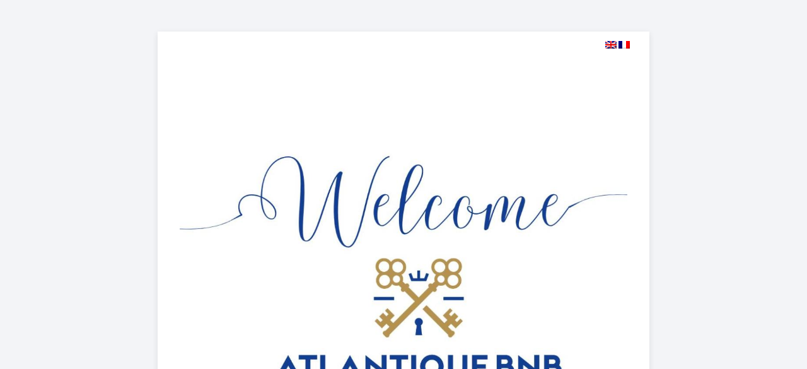
select select
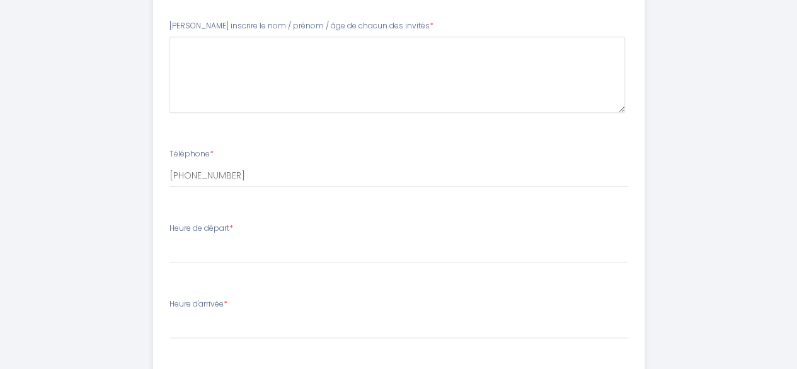
scroll to position [441, 0]
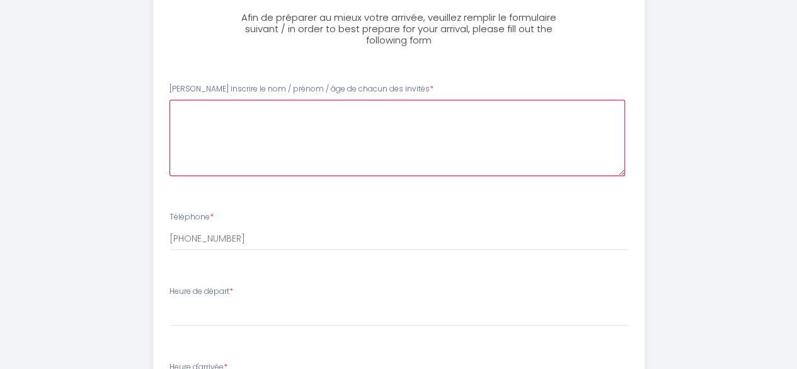
click at [234, 117] on invités0 at bounding box center [398, 138] width 456 height 76
type invités0 "Frank Campbell - 63 Riki Campbell - 63"
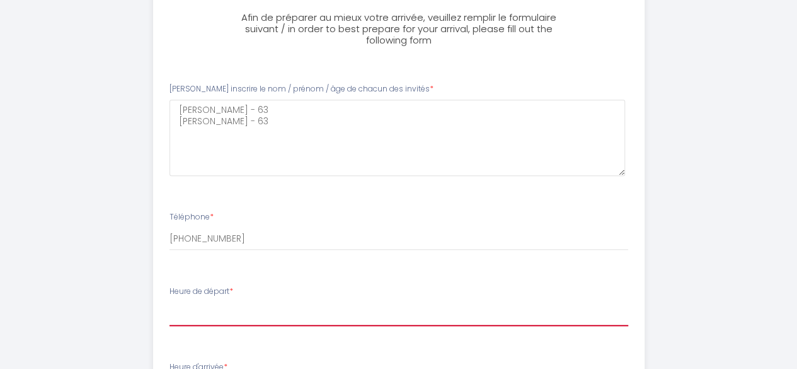
click at [199, 309] on select "00:00 00:30 01:00 01:30 02:00 02:30 03:00 03:30 04:00 04:30 05:00 05:30 06:00 0…" at bounding box center [399, 314] width 459 height 24
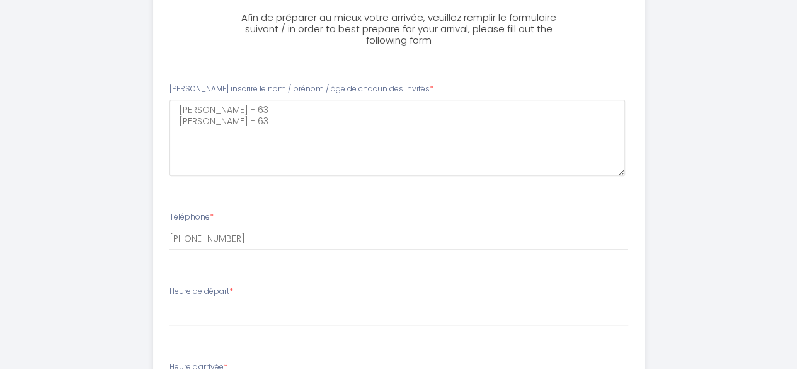
click at [705, 175] on div "Olympia Saintais - Parking Gratuit, Fibre, RDC, T2 Afin de préparer au mieux vo…" at bounding box center [398, 179] width 737 height 1240
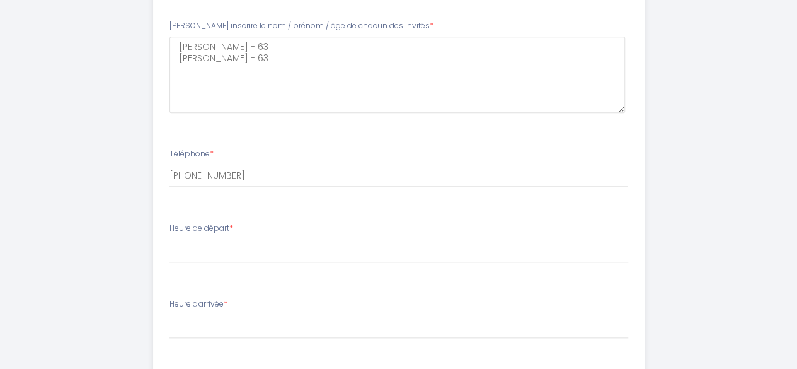
scroll to position [567, 0]
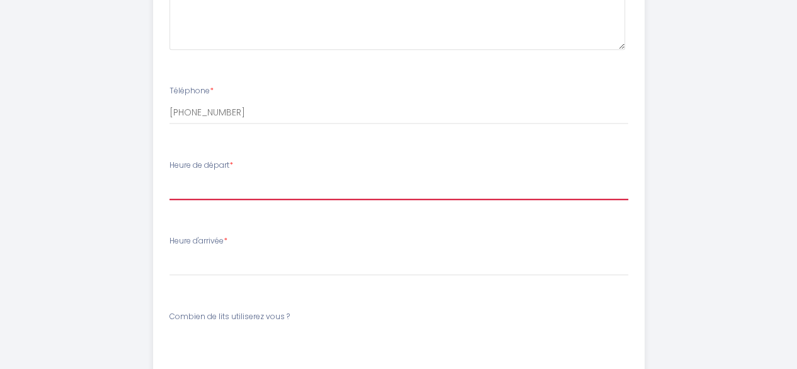
click at [204, 188] on select "00:00 00:30 01:00 01:30 02:00 02:30 03:00 03:30 04:00 04:30 05:00 05:30 06:00 0…" at bounding box center [399, 188] width 459 height 24
select select "09:30"
click at [170, 176] on select "00:00 00:30 01:00 01:30 02:00 02:30 03:00 03:30 04:00 04:30 05:00 05:30 06:00 0…" at bounding box center [399, 188] width 459 height 24
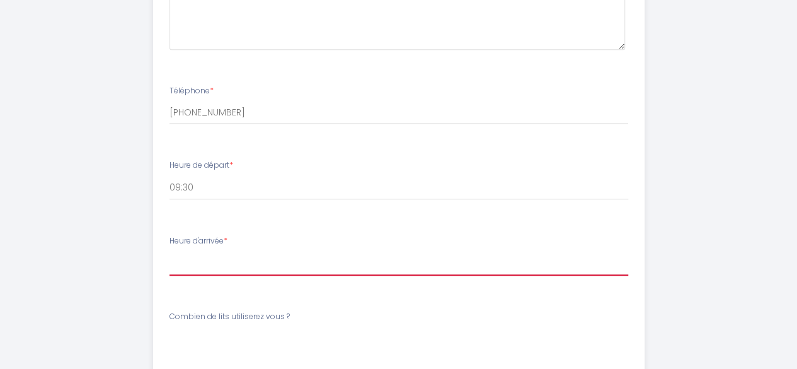
click at [202, 258] on select "17:00 17:30 18:00 18:30 19:00 19:30 20:00 20:30 21:00 21:30 22:00 22:30 23:00 2…" at bounding box center [399, 263] width 459 height 24
select select "20:30"
click at [170, 251] on select "17:00 17:30 18:00 18:30 19:00 19:30 20:00 20:30 21:00 21:30 22:00 22:30 23:00 2…" at bounding box center [399, 263] width 459 height 24
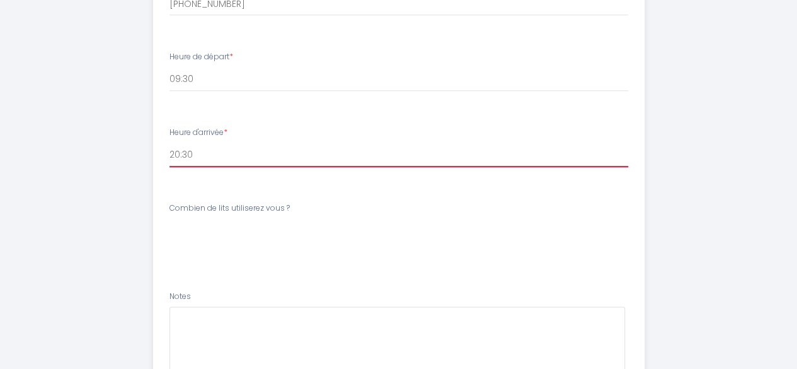
scroll to position [693, 0]
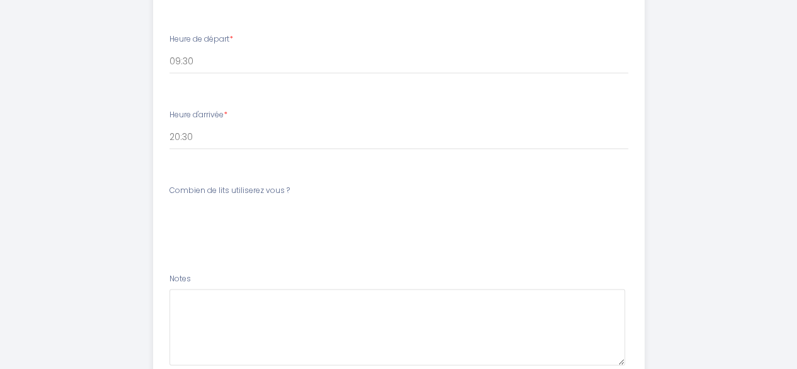
click at [292, 185] on div "Combien de lits utiliserez vous ? [PERSON_NAME] de lits utiliserez vous ? 1 lit…" at bounding box center [399, 205] width 459 height 40
click at [170, 185] on label "Combien de lits utiliserez vous ?" at bounding box center [230, 191] width 120 height 12
drag, startPoint x: 342, startPoint y: 195, endPoint x: 340, endPoint y: 202, distance: 7.0
click at [343, 195] on div "Combien de lits utiliserez vous ? [PERSON_NAME] de lits utiliserez vous ? 1 lit…" at bounding box center [399, 205] width 459 height 40
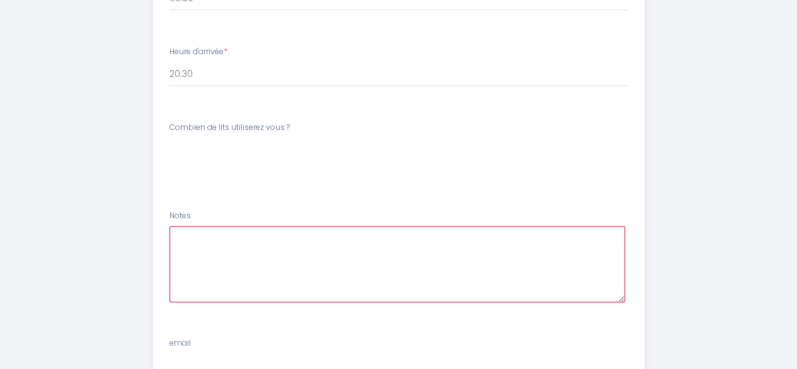
click at [223, 246] on textarea at bounding box center [398, 264] width 456 height 76
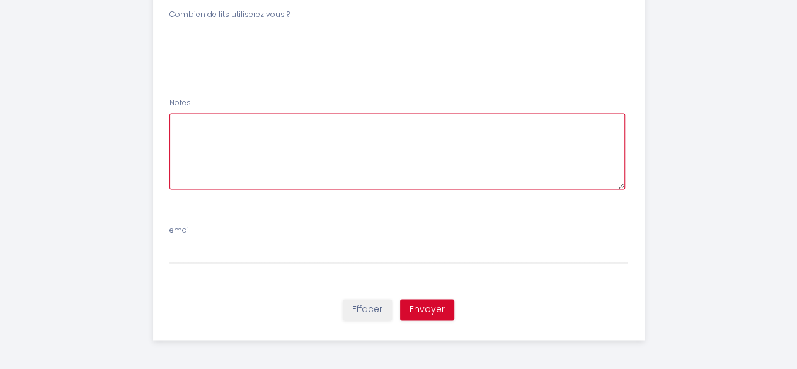
scroll to position [870, 0]
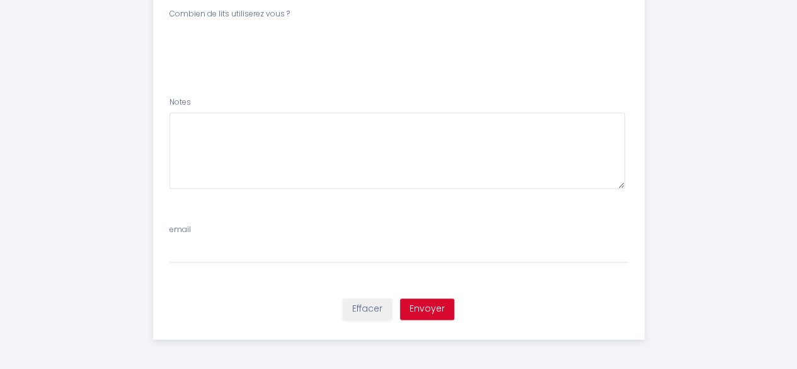
drag, startPoint x: 202, startPoint y: 235, endPoint x: 207, endPoint y: 239, distance: 6.7
click at [207, 239] on div "email" at bounding box center [398, 243] width 475 height 39
click at [207, 250] on input "email" at bounding box center [399, 251] width 459 height 23
type input "[EMAIL_ADDRESS][DOMAIN_NAME]"
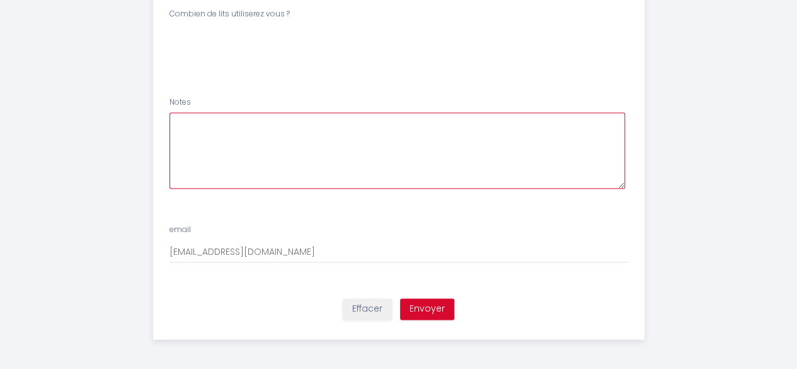
click at [209, 142] on textarea at bounding box center [398, 150] width 456 height 76
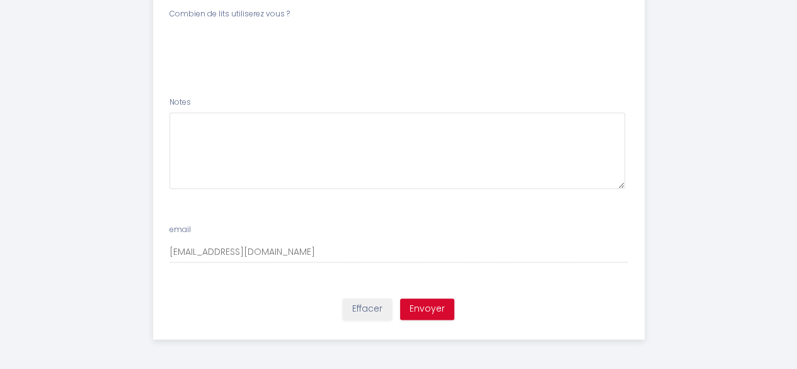
click at [277, 18] on label "Combien de lits utiliserez vous ?" at bounding box center [230, 14] width 120 height 12
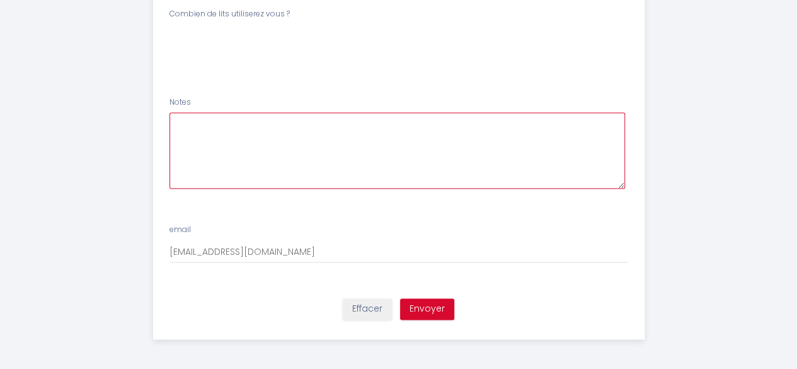
click at [195, 128] on textarea at bounding box center [398, 150] width 456 height 76
click at [217, 125] on textarea "we will untilize one bed." at bounding box center [398, 150] width 456 height 76
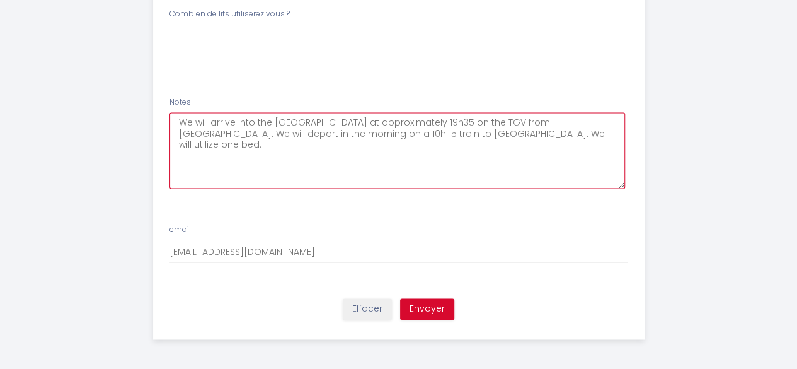
click at [174, 121] on textarea "We will arrive into the Saintes station at approximately 19h35 on the TGV from …" at bounding box center [398, 150] width 456 height 76
drag, startPoint x: 174, startPoint y: 121, endPoint x: 508, endPoint y: 151, distance: 335.4
click at [508, 151] on textarea "We will arrive into the Saintes station at approximately 19h35 on the TGV from …" at bounding box center [398, 150] width 456 height 76
type textarea "We will arrive into the Saintes station at approximately 19h35 on the TGV from …"
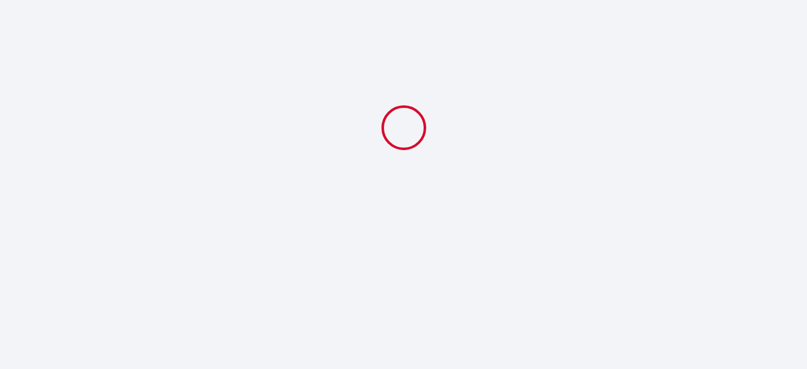
select select
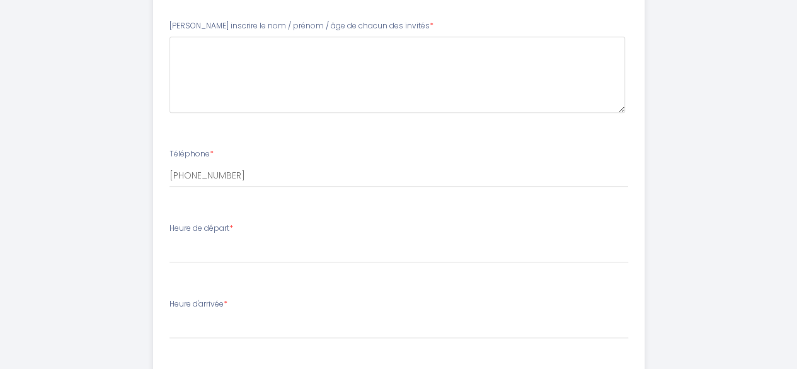
scroll to position [441, 0]
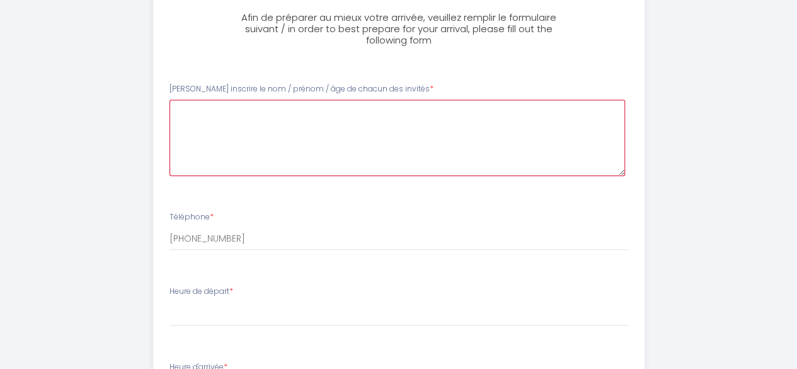
click at [205, 113] on invités0 at bounding box center [398, 138] width 456 height 76
drag, startPoint x: 205, startPoint y: 113, endPoint x: 202, endPoint y: 119, distance: 6.8
click at [203, 118] on invités0 "[PERSON_NAME] -- 63" at bounding box center [398, 138] width 456 height 76
click at [198, 118] on invités0 "[PERSON_NAME] -- 63" at bounding box center [398, 138] width 456 height 76
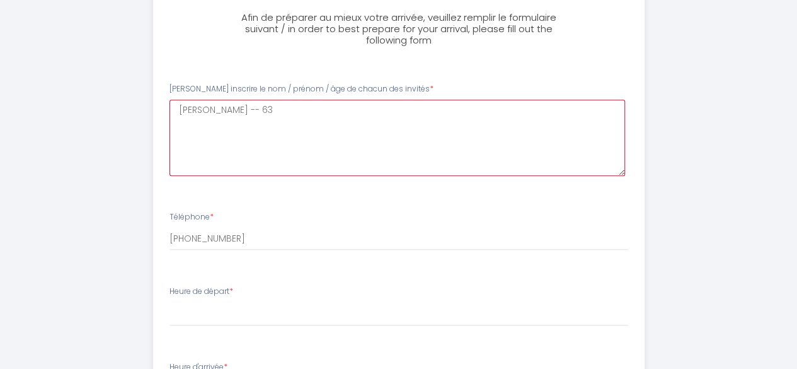
click at [198, 118] on invités0 "[PERSON_NAME] -- 63" at bounding box center [398, 138] width 456 height 76
click at [277, 114] on invités0 "[PERSON_NAME] -- 63" at bounding box center [398, 138] width 456 height 76
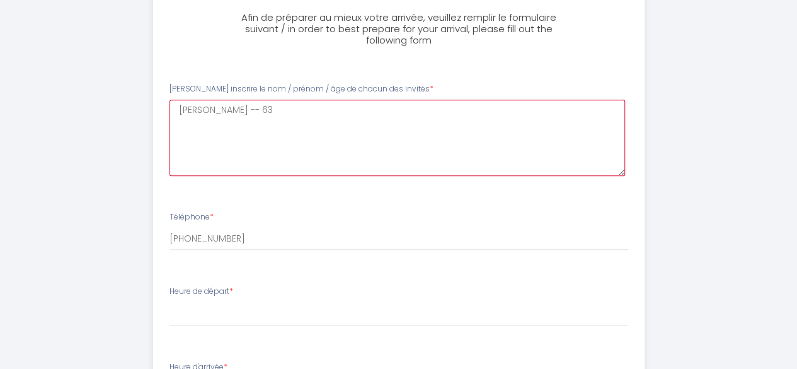
click at [279, 101] on invités0 "[PERSON_NAME] -- 63" at bounding box center [398, 138] width 456 height 76
type invités0 "[PERSON_NAME] -- 63 [PERSON_NAME] - 63"
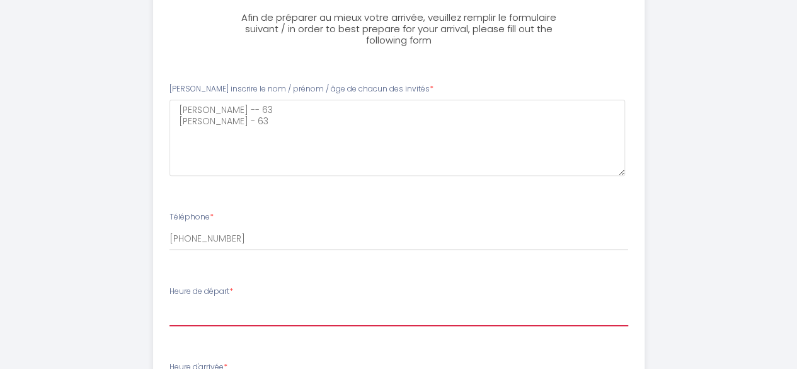
click at [194, 316] on select "00:00 00:30 01:00 01:30 02:00 02:30 03:00 03:30 04:00 04:30 05:00 05:30 06:00 0…" at bounding box center [399, 314] width 459 height 24
click at [201, 304] on select "00:00 00:30 01:00 01:30 02:00 02:30 03:00 03:30 04:00 04:30 05:00 05:30 06:00 0…" at bounding box center [399, 314] width 459 height 24
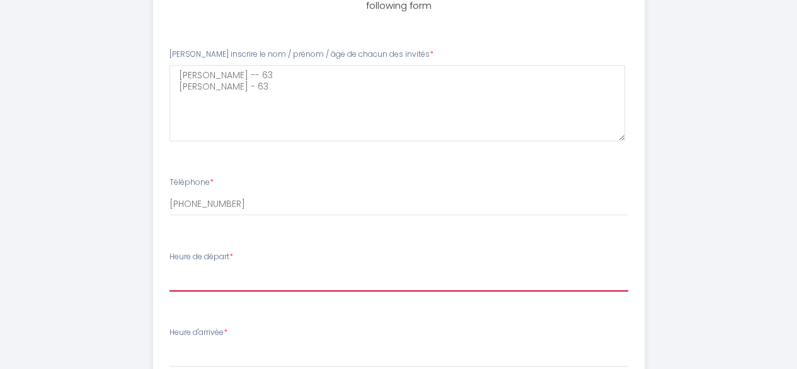
scroll to position [504, 0]
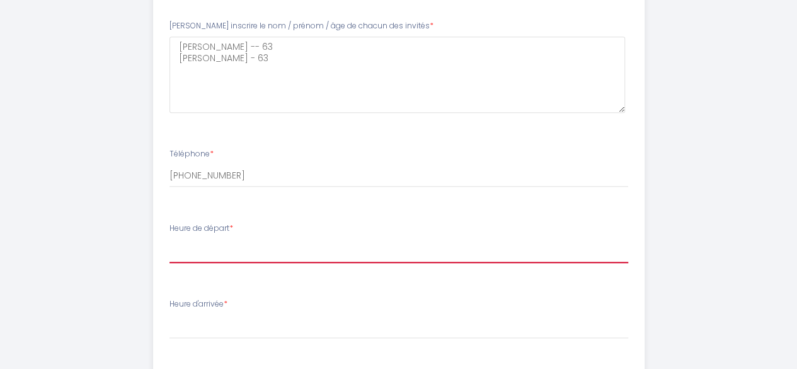
click at [212, 243] on select "00:00 00:30 01:00 01:30 02:00 02:30 03:00 03:30 04:00 04:30 05:00 05:30 06:00 0…" at bounding box center [399, 251] width 459 height 24
select select "09:30"
click at [170, 239] on select "00:00 00:30 01:00 01:30 02:00 02:30 03:00 03:30 04:00 04:30 05:00 05:30 06:00 0…" at bounding box center [399, 251] width 459 height 24
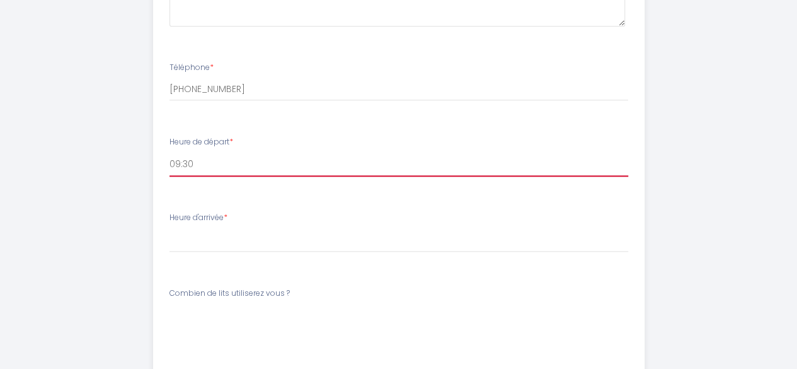
scroll to position [630, 0]
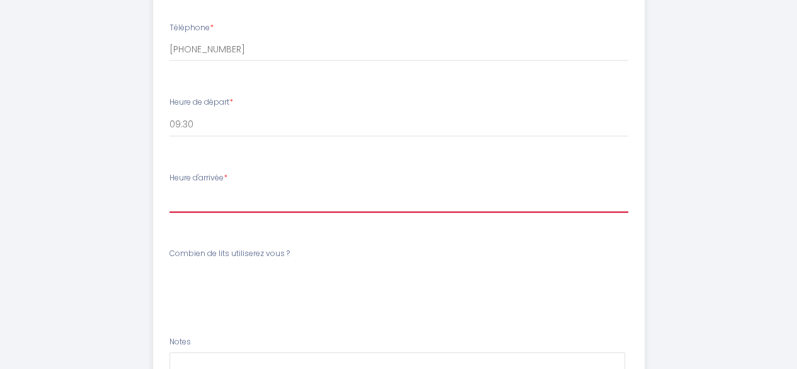
click at [189, 198] on select "17:00 17:30 18:00 18:30 19:00 19:30 20:00 20:30 21:00 21:30 22:00 22:30 23:00 2…" at bounding box center [399, 200] width 459 height 24
select select "22:00"
click at [170, 188] on select "17:00 17:30 18:00 18:30 19:00 19:30 20:00 20:30 21:00 21:30 22:00 22:30 23:00 2…" at bounding box center [399, 200] width 459 height 24
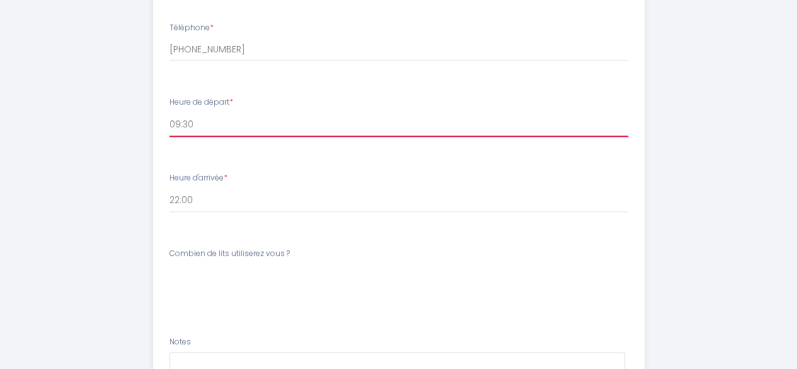
click at [183, 119] on select "00:00 00:30 01:00 01:30 02:00 02:30 03:00 03:30 04:00 04:30 05:00 05:30 06:00 0…" at bounding box center [399, 125] width 459 height 24
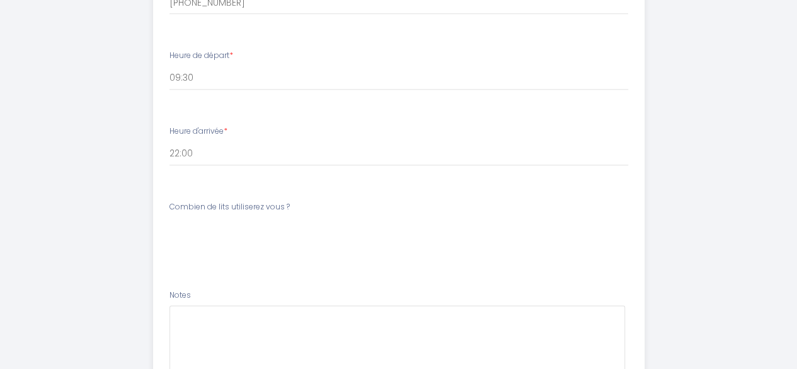
scroll to position [756, 0]
click at [165, 151] on div "Combien de lits utiliserez vous ? [PERSON_NAME] de lits utiliserez vous ? 1 lit…" at bounding box center [398, 148] width 475 height 53
click at [189, 218] on label "Notes" at bounding box center [180, 216] width 21 height 12
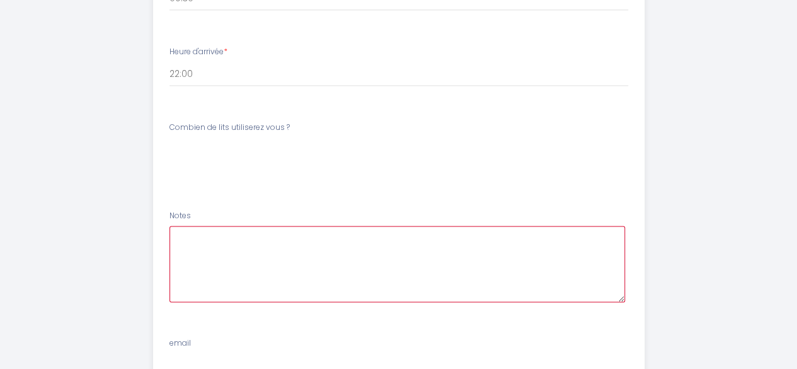
click at [187, 230] on textarea at bounding box center [398, 264] width 456 height 76
paste textarea "Nous arriverons à la [GEOGRAPHIC_DATA] vers 19h35 avec le TGV en provenance de …"
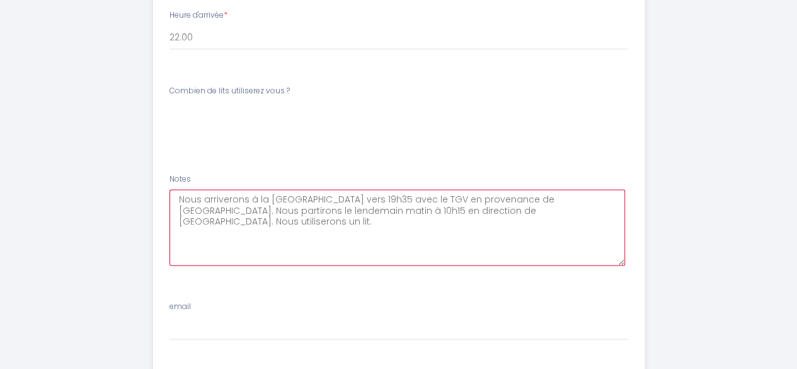
scroll to position [819, 0]
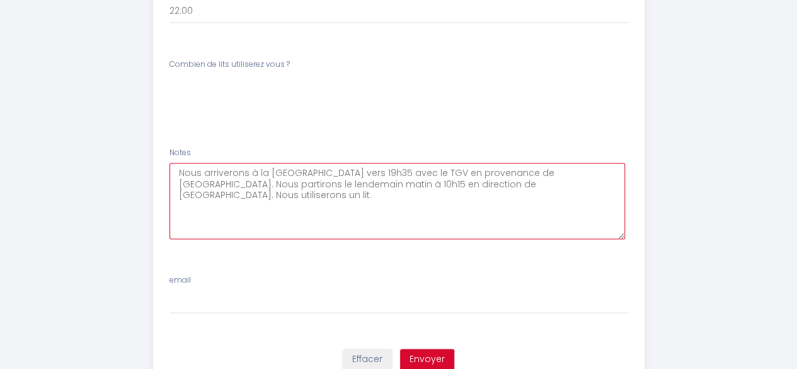
type textarea "Nous arriverons à la [GEOGRAPHIC_DATA] vers 19h35 avec le TGV en provenance de …"
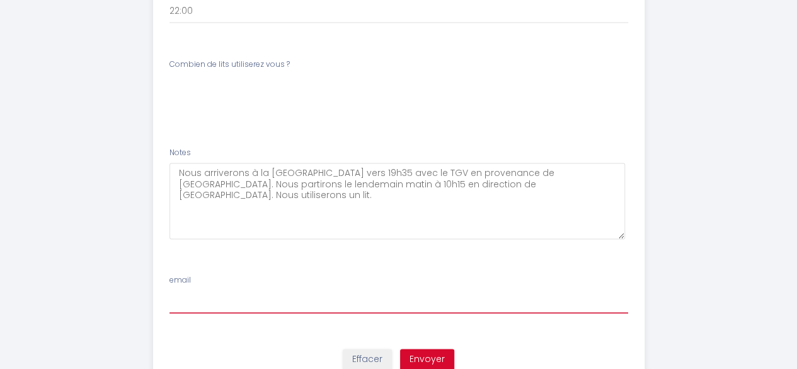
click at [201, 307] on input "email" at bounding box center [399, 302] width 459 height 23
type input "[EMAIL_ADDRESS][DOMAIN_NAME]"
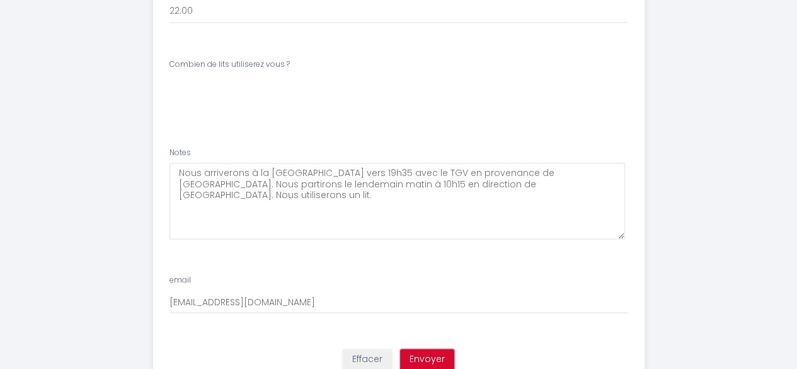
click at [429, 354] on button "Envoyer" at bounding box center [427, 359] width 54 height 21
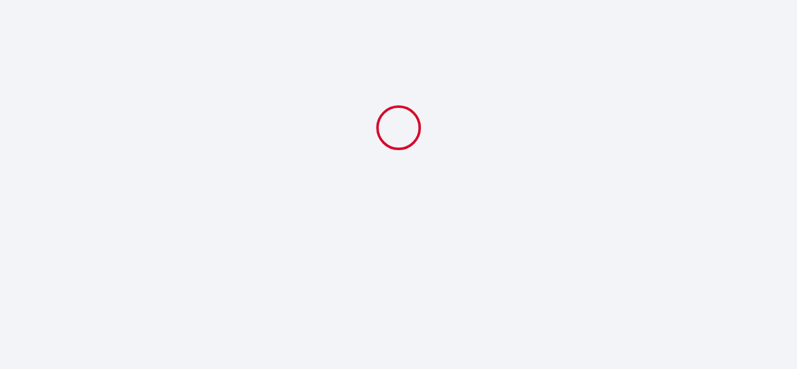
scroll to position [0, 0]
click at [429, 354] on body at bounding box center [403, 184] width 807 height 369
select select "09:30"
select select "22:00"
select select
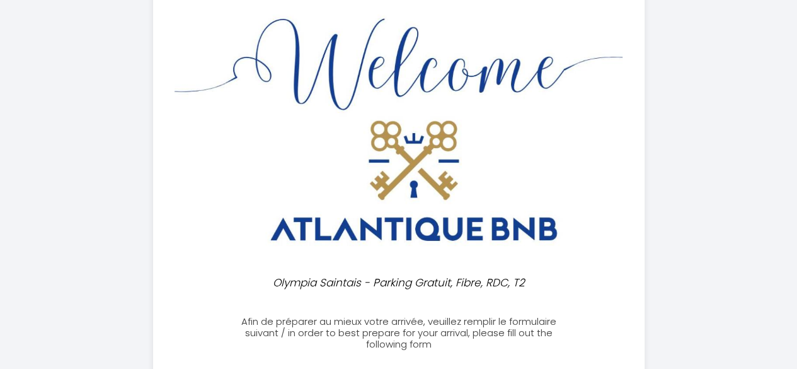
scroll to position [436, 0]
